Goal: Task Accomplishment & Management: Use online tool/utility

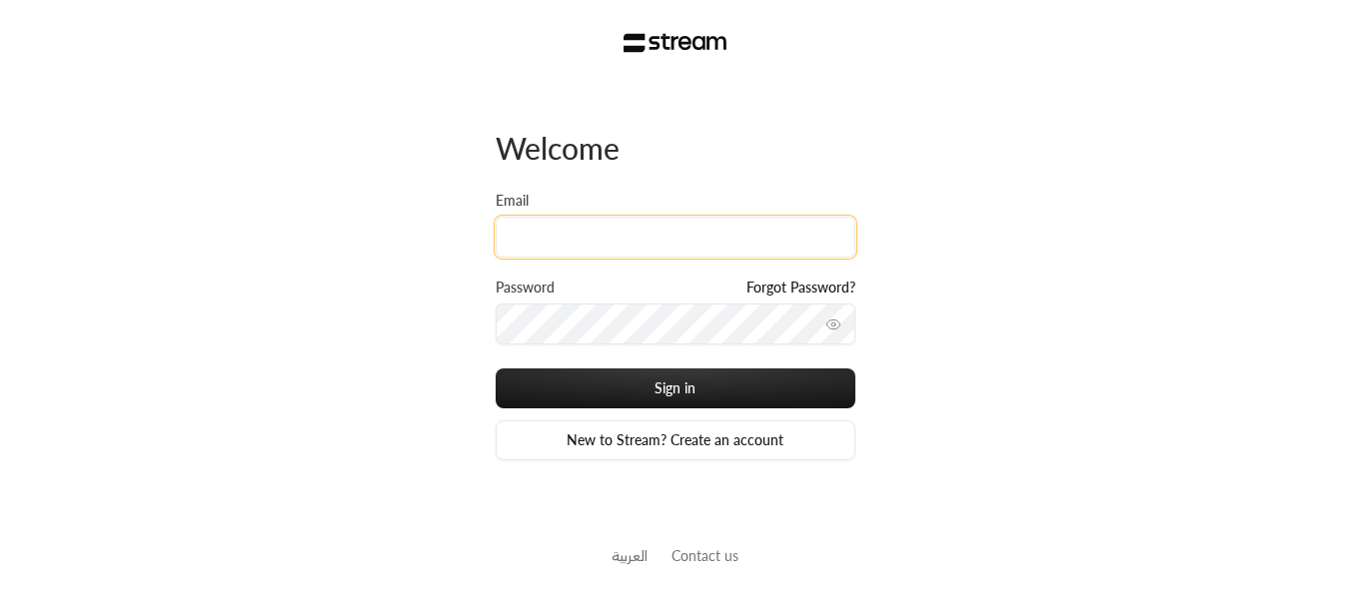
paste input "[PERSON_NAME][EMAIL_ADDRESS][DOMAIN_NAME]"
type input "[PERSON_NAME][EMAIL_ADDRESS][DOMAIN_NAME]"
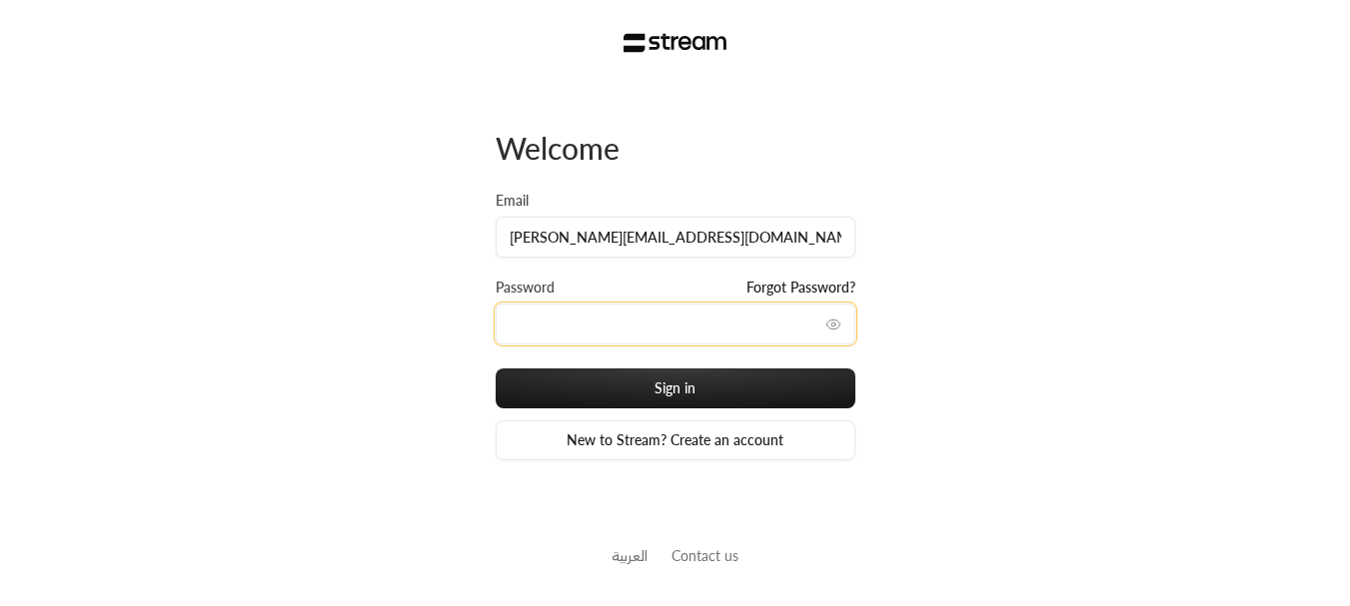
click at [496, 369] on button "Sign in" at bounding box center [676, 389] width 360 height 40
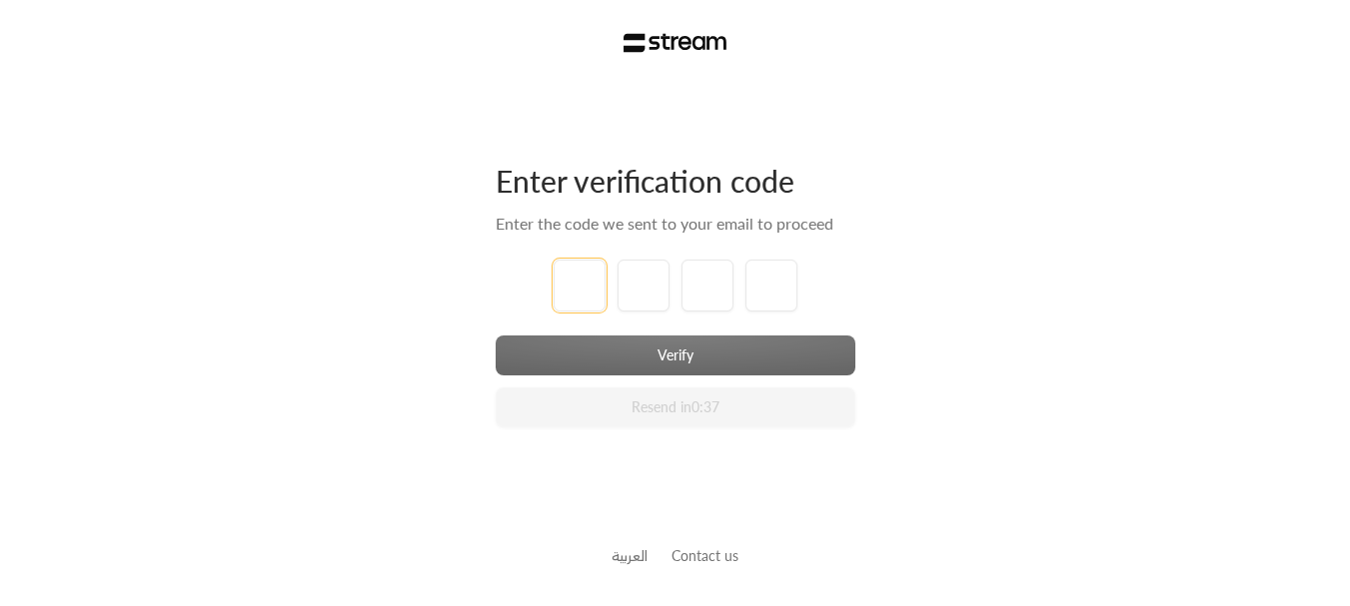
type input "1"
type input "2"
type input "3"
type input "4"
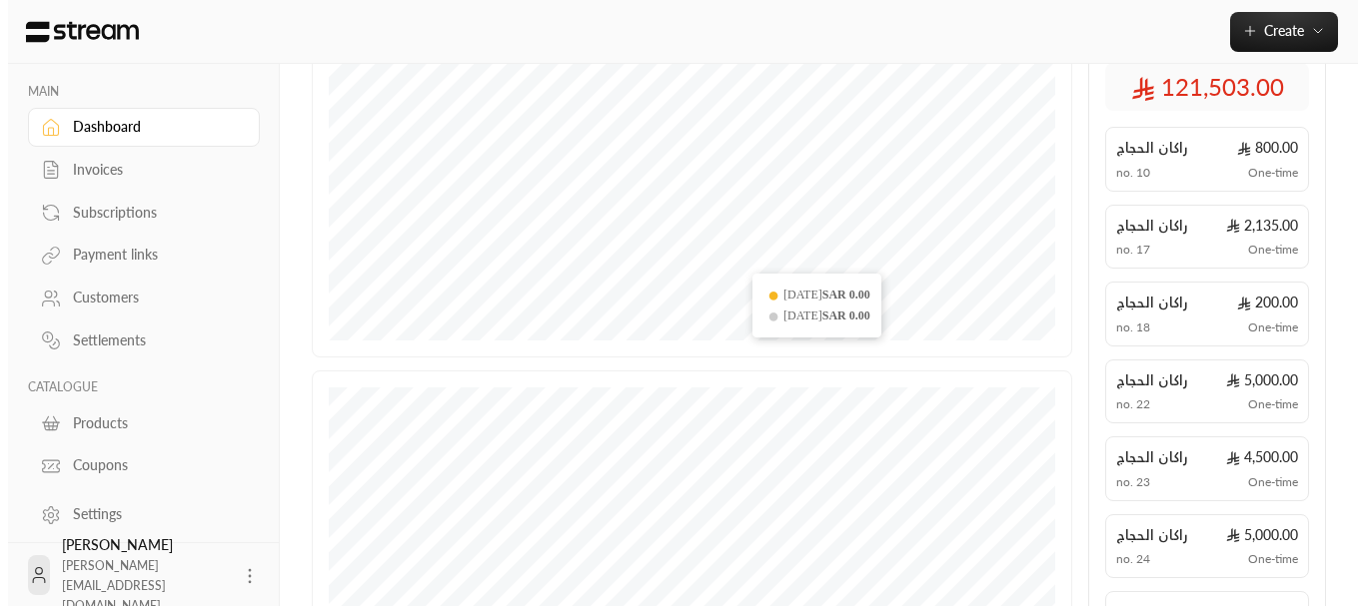
scroll to position [500, 0]
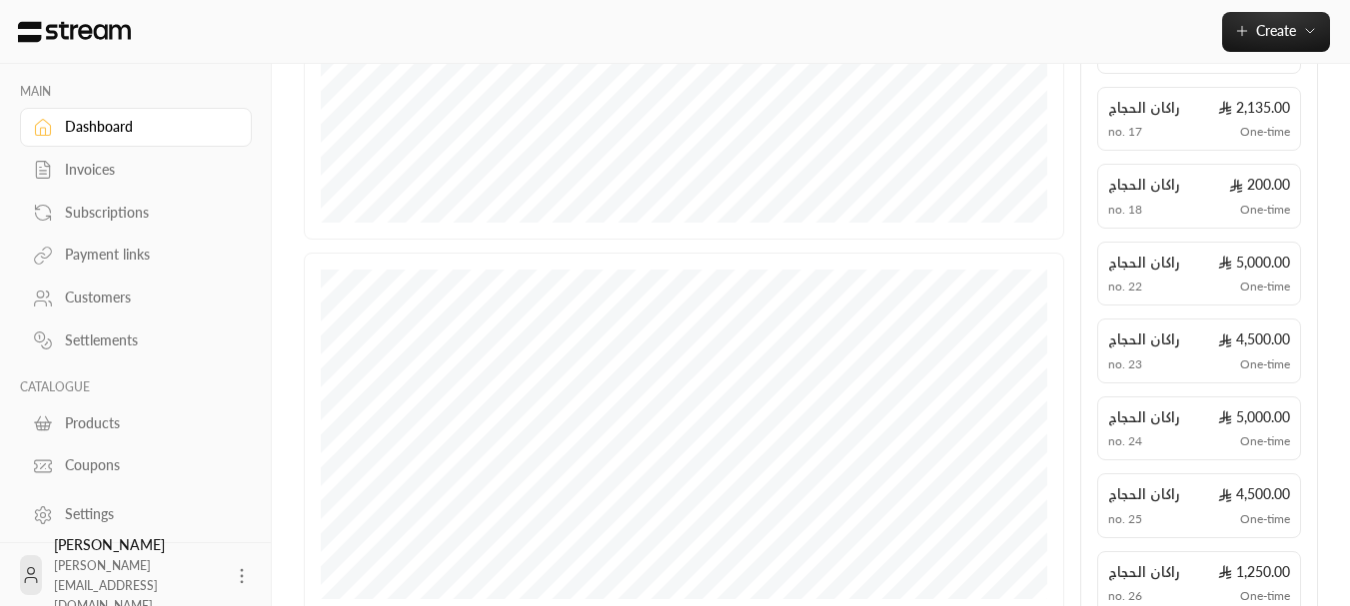
click at [232, 567] on icon at bounding box center [242, 576] width 20 height 20
